Goal: Task Accomplishment & Management: Manage account settings

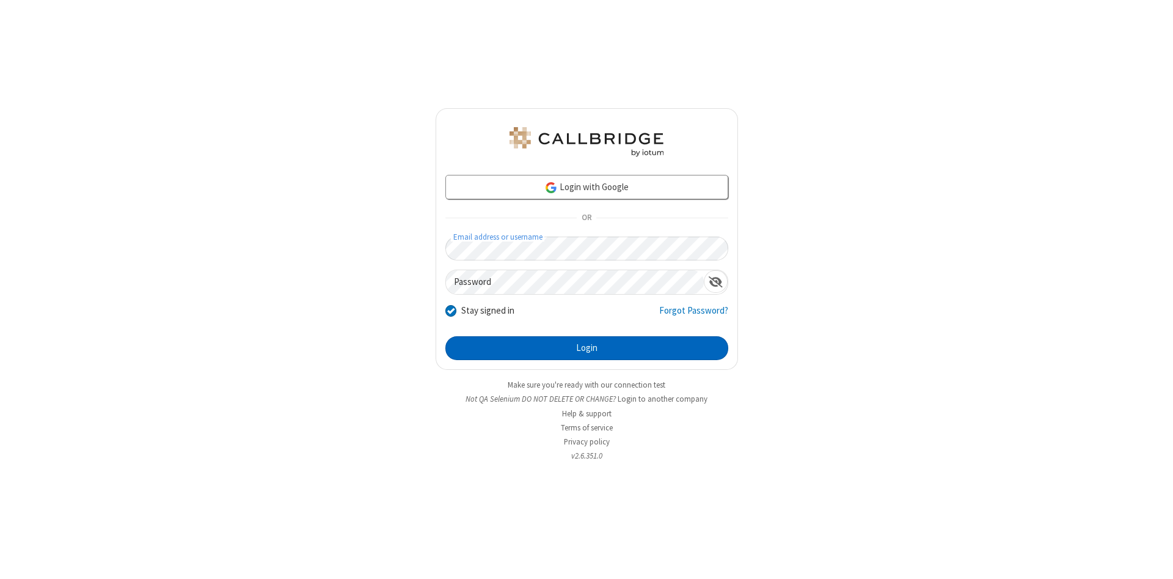
click at [587, 348] on button "Login" at bounding box center [586, 348] width 283 height 24
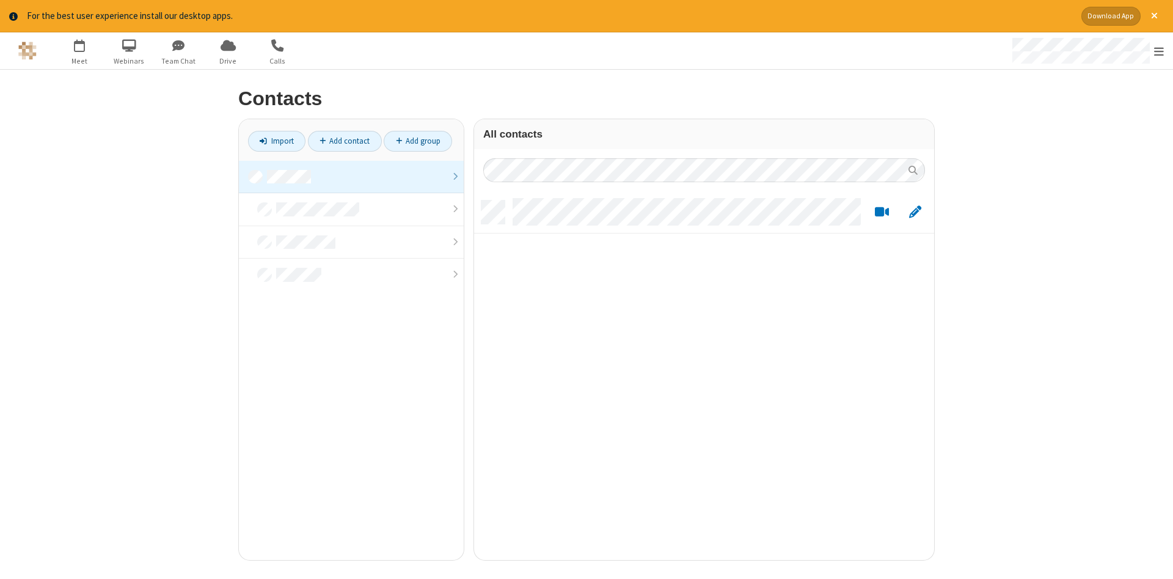
click at [351, 177] on link at bounding box center [351, 177] width 225 height 33
click at [345, 141] on link "Add contact" at bounding box center [345, 141] width 74 height 21
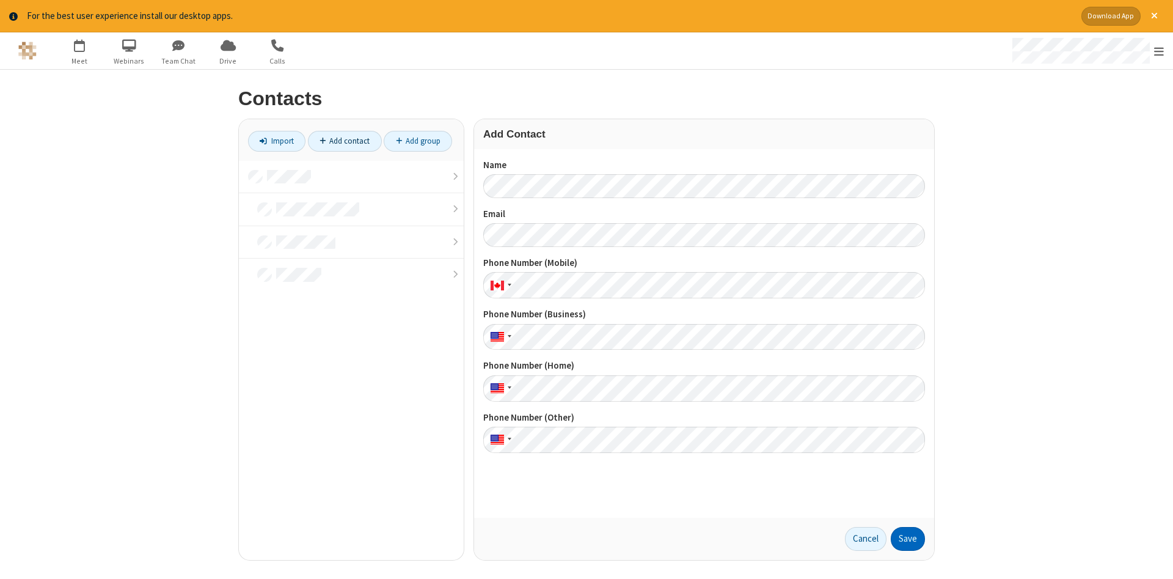
click at [908, 538] on button "Save" at bounding box center [908, 539] width 34 height 24
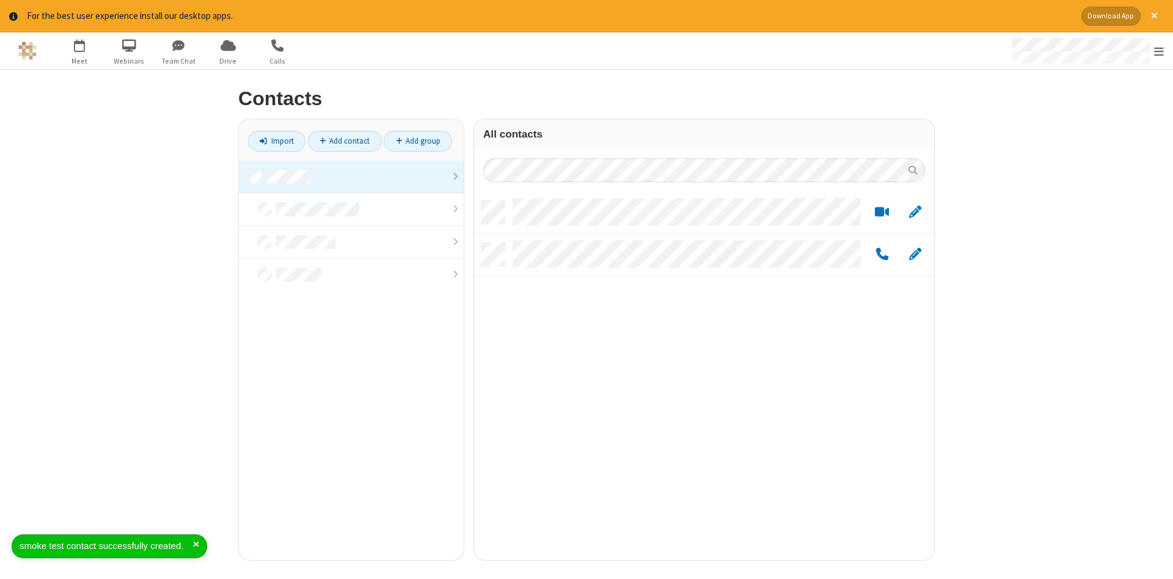
scroll to position [368, 460]
